Goal: Information Seeking & Learning: Check status

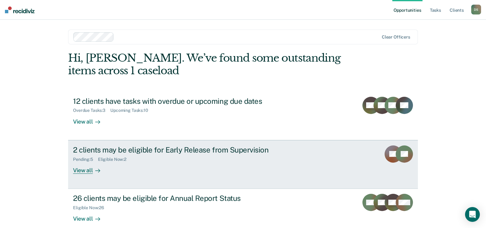
click at [151, 150] on div "2 clients may be eligible for Early Release from Supervision" at bounding box center [181, 150] width 217 height 9
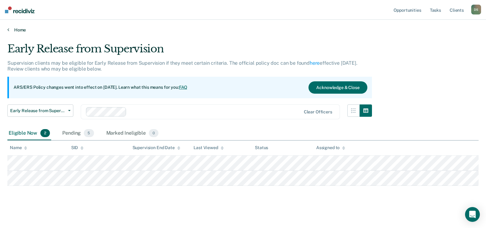
click at [20, 31] on link "Home" at bounding box center [243, 30] width 472 height 6
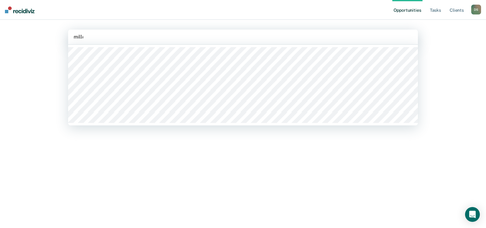
type input "[PERSON_NAME]"
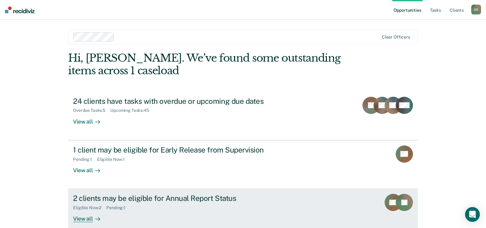
click at [170, 198] on div "2 clients may be eligible for Annual Report Status" at bounding box center [181, 198] width 217 height 9
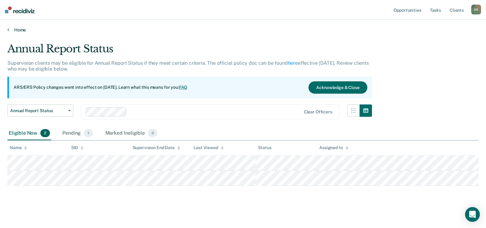
click at [18, 28] on link "Home" at bounding box center [243, 30] width 472 height 6
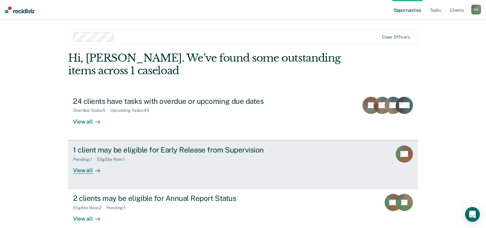
click at [156, 151] on div "1 client may be eligible for Early Release from Supervision" at bounding box center [181, 150] width 217 height 9
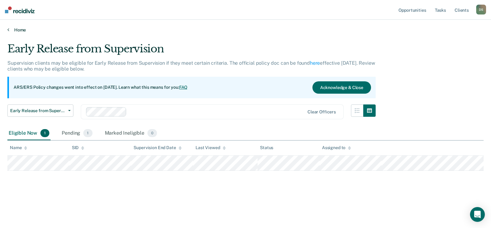
click at [21, 29] on link "Home" at bounding box center [245, 30] width 476 height 6
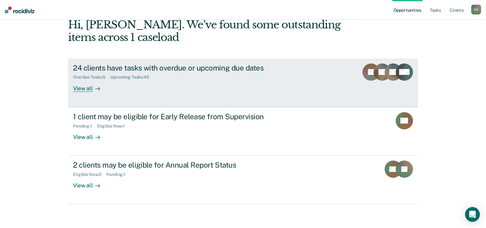
scroll to position [34, 0]
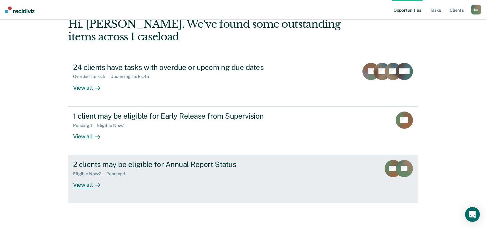
click at [82, 184] on div "View all" at bounding box center [90, 183] width 35 height 12
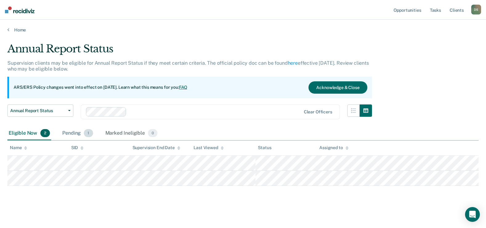
click at [73, 134] on div "Pending 1" at bounding box center [77, 134] width 33 height 14
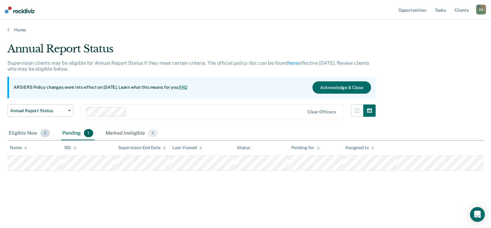
click at [27, 134] on div "Eligible Now 2" at bounding box center [29, 134] width 44 height 14
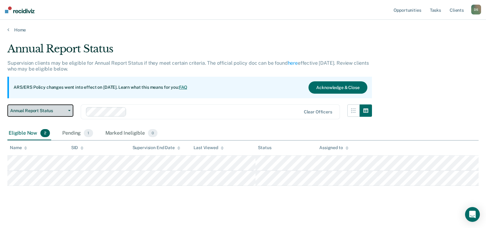
click at [67, 110] on span "button" at bounding box center [68, 110] width 5 height 1
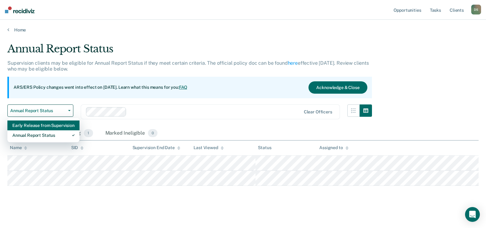
click at [60, 127] on div "Early Release from Supervision" at bounding box center [43, 126] width 62 height 10
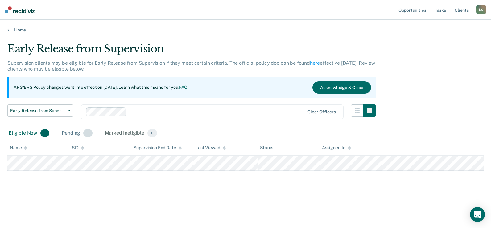
click at [68, 131] on div "Pending 1" at bounding box center [76, 134] width 33 height 14
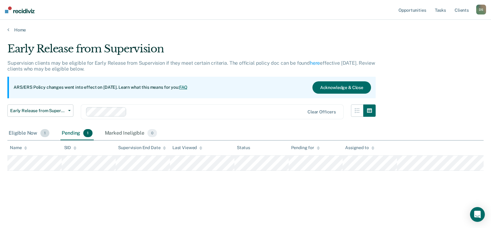
click at [30, 134] on div "Eligible Now 1" at bounding box center [28, 134] width 43 height 14
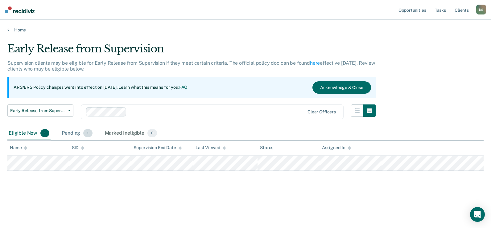
click at [69, 134] on div "Pending 1" at bounding box center [76, 134] width 33 height 14
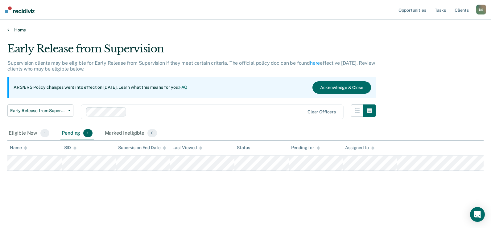
click at [19, 31] on link "Home" at bounding box center [245, 30] width 476 height 6
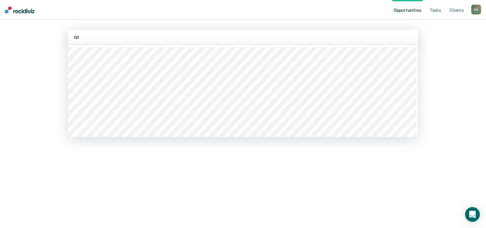
type input "spe"
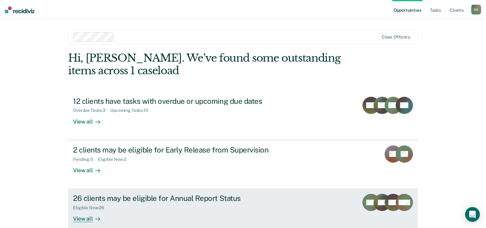
click at [135, 199] on div "26 clients may be eligible for Annual Report Status" at bounding box center [181, 198] width 217 height 9
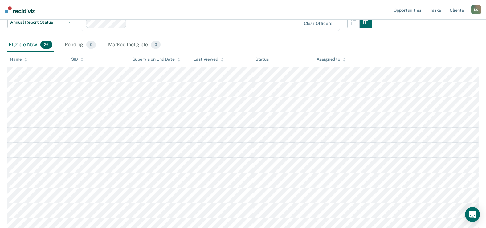
scroll to position [93, 0]
